Goal: Information Seeking & Learning: Learn about a topic

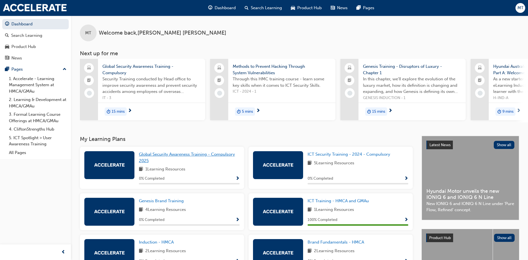
click at [218, 155] on span "Global Security Awareness Training - Compulsory 2025" at bounding box center [187, 157] width 96 height 11
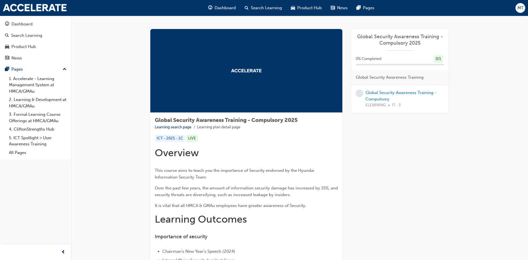
click at [248, 72] on img at bounding box center [246, 71] width 31 height 4
click at [384, 91] on link "Global Security Awareness Training - Compulsory" at bounding box center [401, 95] width 71 height 11
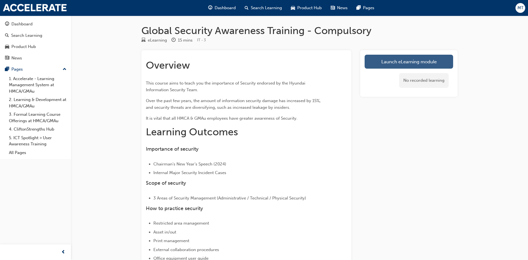
click at [396, 63] on link "Launch eLearning module" at bounding box center [409, 62] width 89 height 14
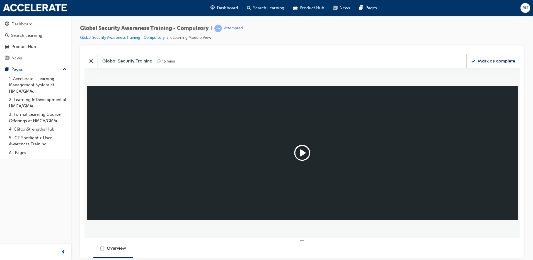
scroll to position [143, 439]
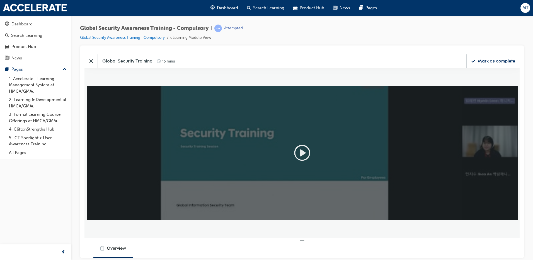
click at [301, 148] on icon "Play" at bounding box center [302, 152] width 18 height 18
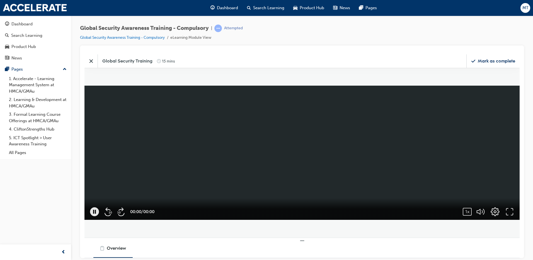
scroll to position [143, 443]
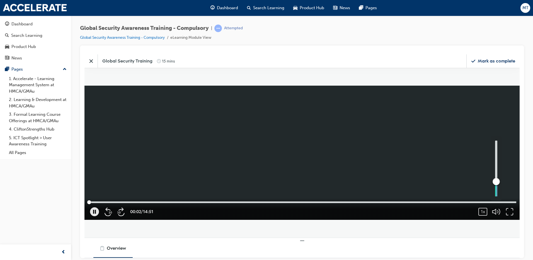
drag, startPoint x: 496, startPoint y: 166, endPoint x: 495, endPoint y: 181, distance: 15.3
click at [495, 181] on div "button" at bounding box center [495, 180] width 7 height 7
click at [507, 211] on icon "button" at bounding box center [509, 211] width 9 height 9
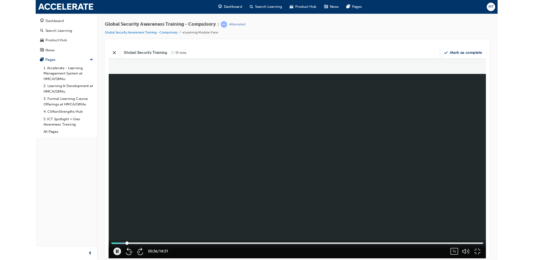
scroll to position [240, 543]
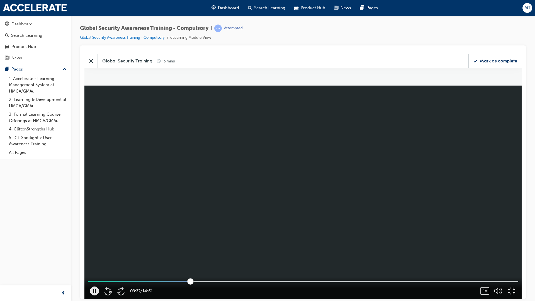
click at [290, 259] on div at bounding box center [303, 281] width 430 height 2
drag, startPoint x: 292, startPoint y: 338, endPoint x: 298, endPoint y: 333, distance: 8.1
click at [292, 259] on div "07:03 / 14:51 1x 0.25 0.5 0.75 1 (Normal) 1.25 1.5 1.75 2" at bounding box center [302, 288] width 437 height 22
click at [412, 259] on div at bounding box center [303, 281] width 430 height 2
click at [430, 259] on div at bounding box center [303, 281] width 430 height 2
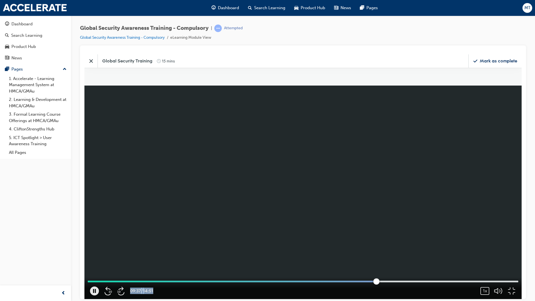
click at [442, 259] on div at bounding box center [303, 281] width 430 height 2
click at [453, 259] on div "09:58 / 14:51 1x 0.25 0.5 0.75 1 (Normal) 1.25 1.5 1.75 2" at bounding box center [302, 288] width 437 height 22
click at [462, 259] on div at bounding box center [303, 281] width 430 height 2
click at [396, 259] on div at bounding box center [393, 281] width 6 height 6
click at [476, 259] on div at bounding box center [303, 281] width 430 height 2
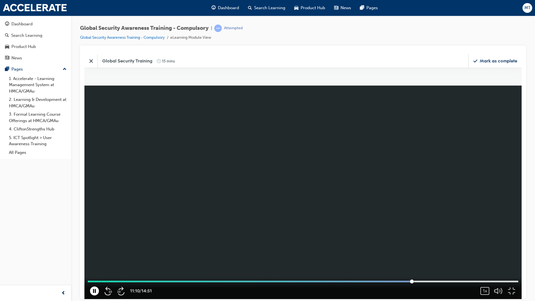
click at [92, 259] on icon "button" at bounding box center [94, 290] width 9 height 9
click at [94, 259] on icon "button" at bounding box center [95, 290] width 2 height 3
click at [518, 259] on div at bounding box center [303, 281] width 430 height 2
drag, startPoint x: 536, startPoint y: 337, endPoint x: 542, endPoint y: 338, distance: 6.2
click at [518, 259] on div at bounding box center [303, 281] width 430 height 2
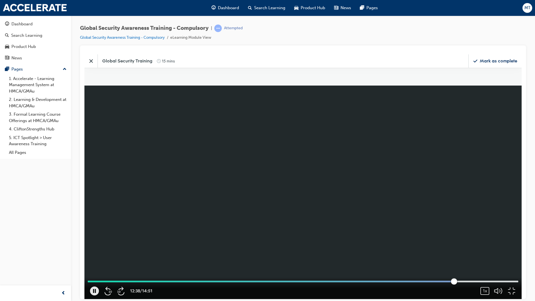
click at [518, 259] on div at bounding box center [303, 281] width 430 height 2
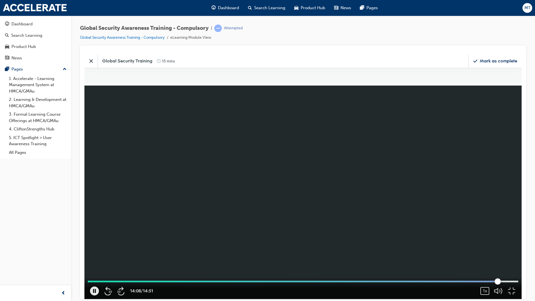
click at [518, 259] on div at bounding box center [303, 281] width 430 height 2
click at [521, 259] on div "14:24 / 14:51 1x 0.25 0.5 0.75 1 (Normal) 1.25 1.5 1.75 2" at bounding box center [302, 288] width 437 height 22
drag, startPoint x: 605, startPoint y: 338, endPoint x: 610, endPoint y: 338, distance: 4.5
click at [518, 259] on div at bounding box center [303, 281] width 430 height 2
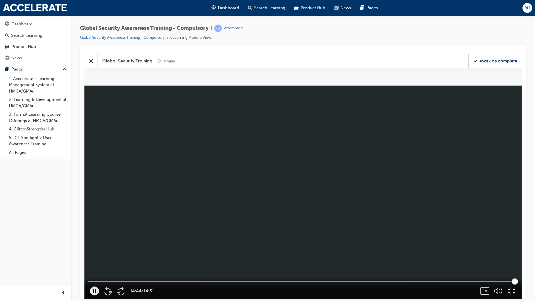
click at [518, 259] on div at bounding box center [303, 281] width 430 height 2
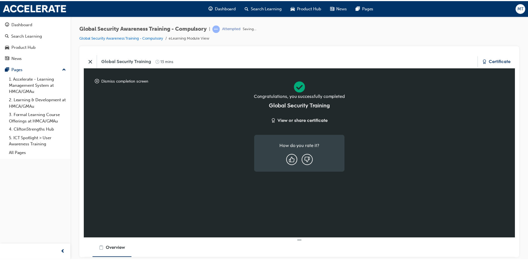
scroll to position [0, 0]
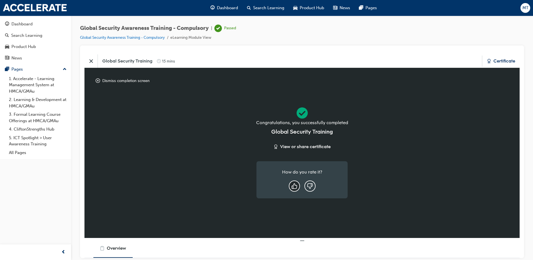
click at [292, 183] on icon "button" at bounding box center [294, 186] width 6 height 6
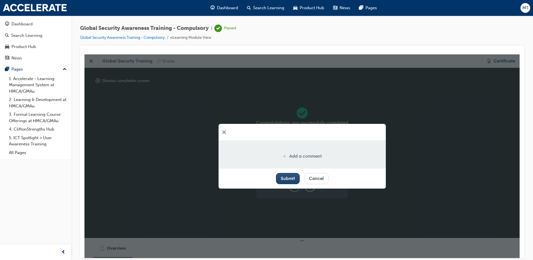
click at [294, 177] on div "Submit" at bounding box center [288, 178] width 14 height 6
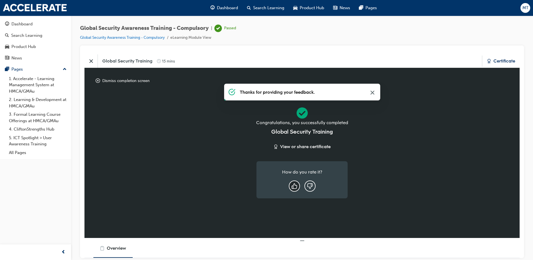
click at [370, 94] on icon "Close Banner" at bounding box center [372, 92] width 6 height 7
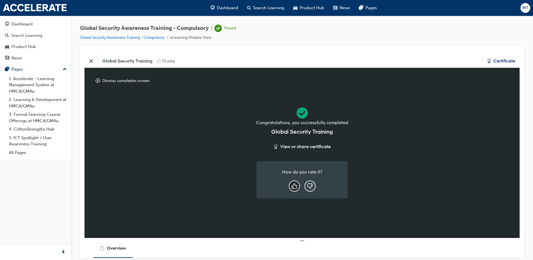
click at [496, 60] on div "Certificate" at bounding box center [504, 61] width 22 height 6
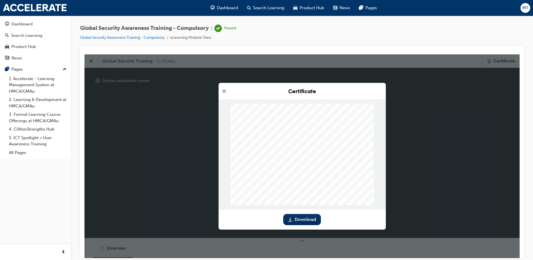
click at [222, 90] on icon "Close modal" at bounding box center [224, 91] width 6 height 6
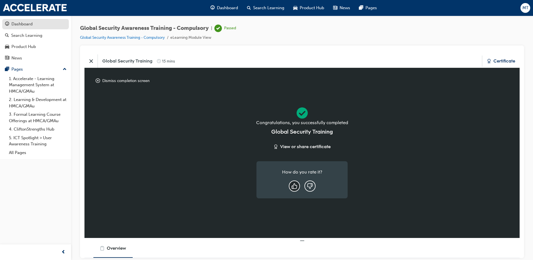
click at [24, 24] on div "Dashboard" at bounding box center [21, 24] width 21 height 6
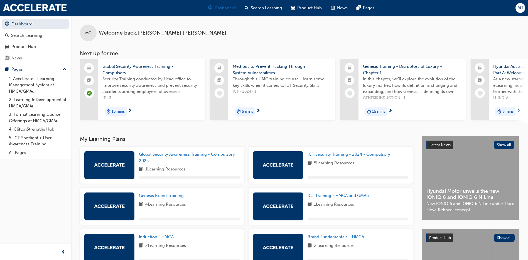
click at [225, 5] on span "Dashboard" at bounding box center [225, 8] width 21 height 6
